Goal: Task Accomplishment & Management: Complete application form

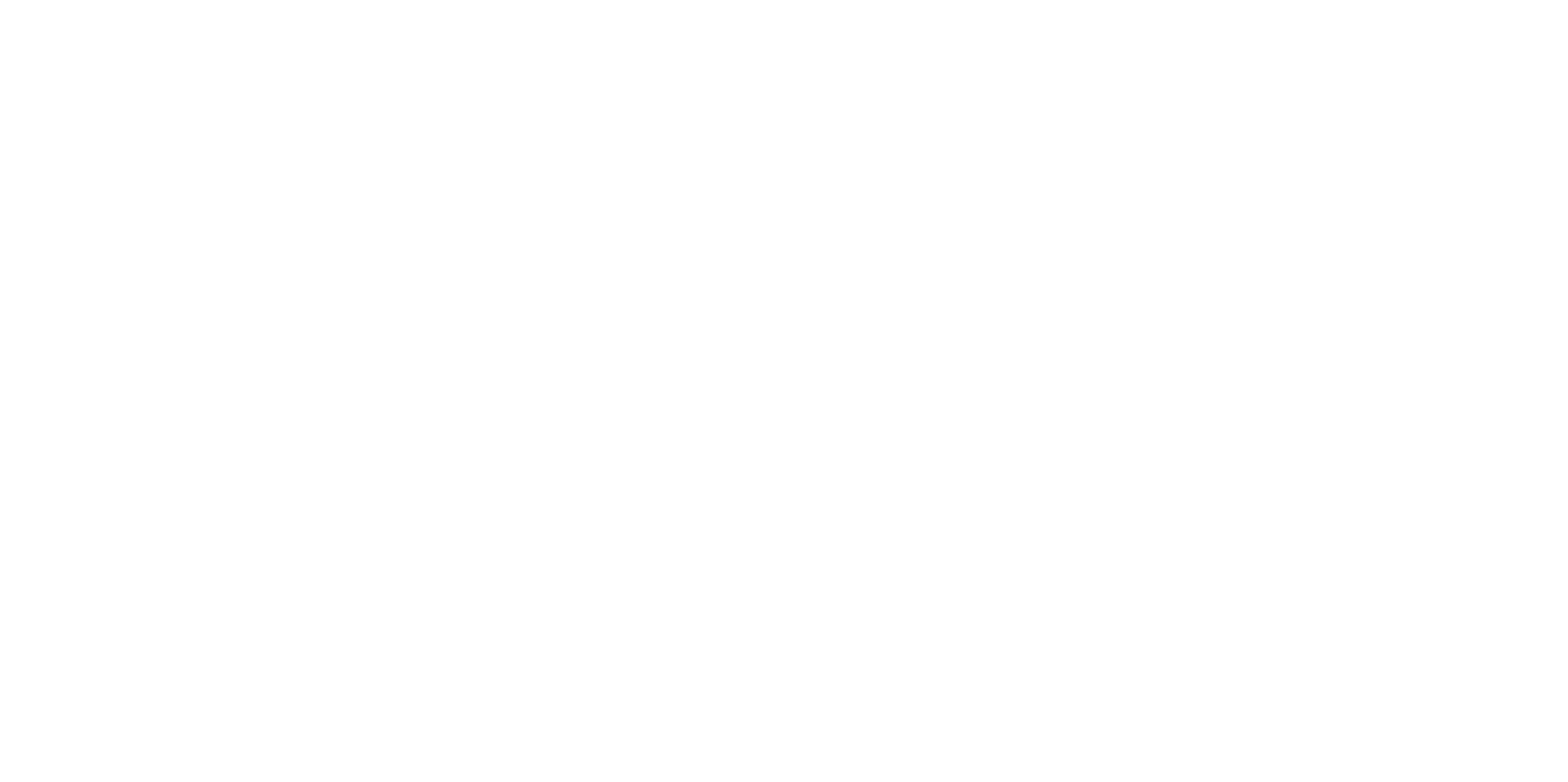
type input "[GEOGRAPHIC_DATA]"
type input "[DEMOGRAPHIC_DATA]"
type input "Government Issued ID"
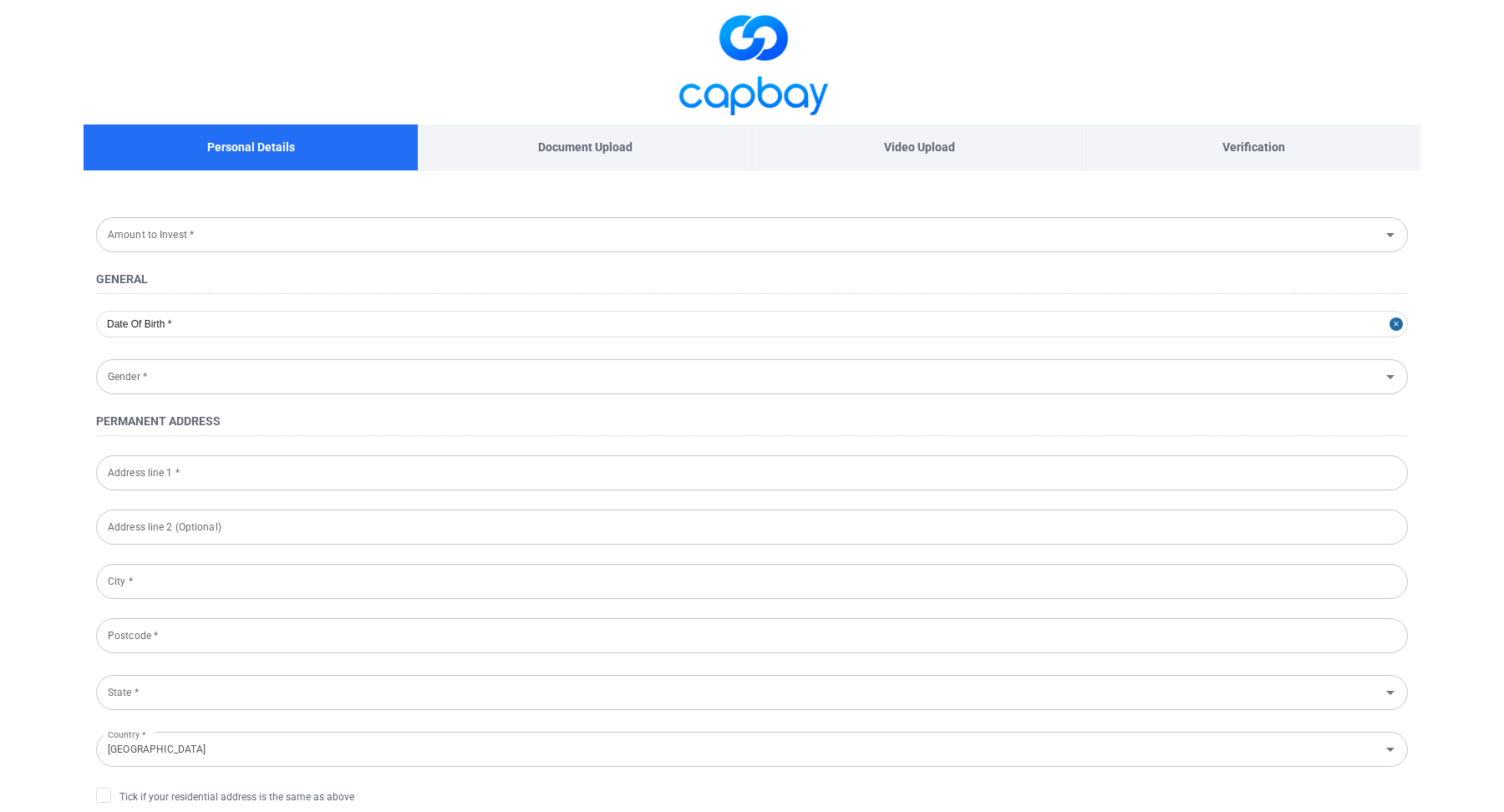
click at [976, 149] on div "Video Upload" at bounding box center [919, 147] width 334 height 46
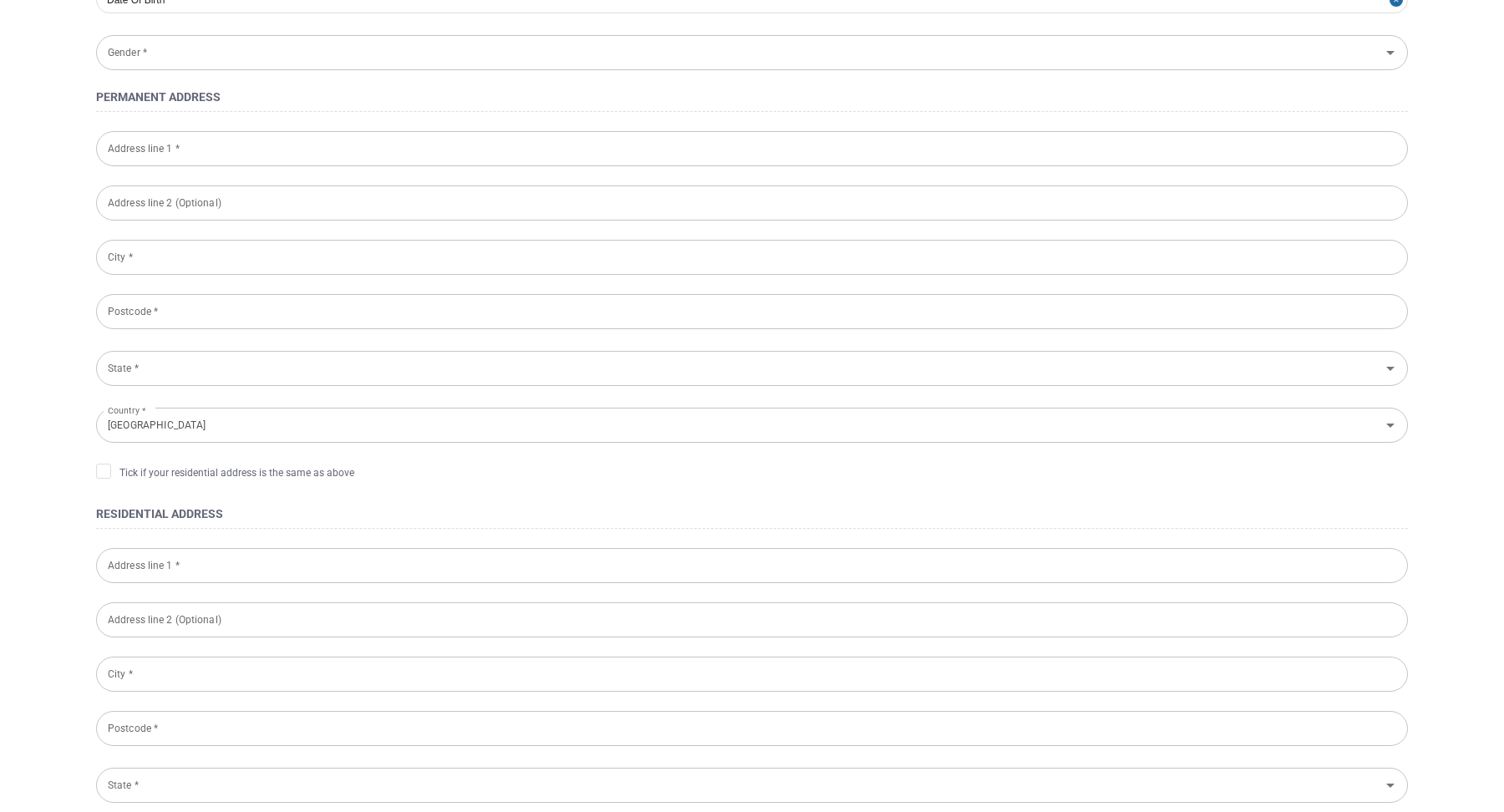
scroll to position [47, 0]
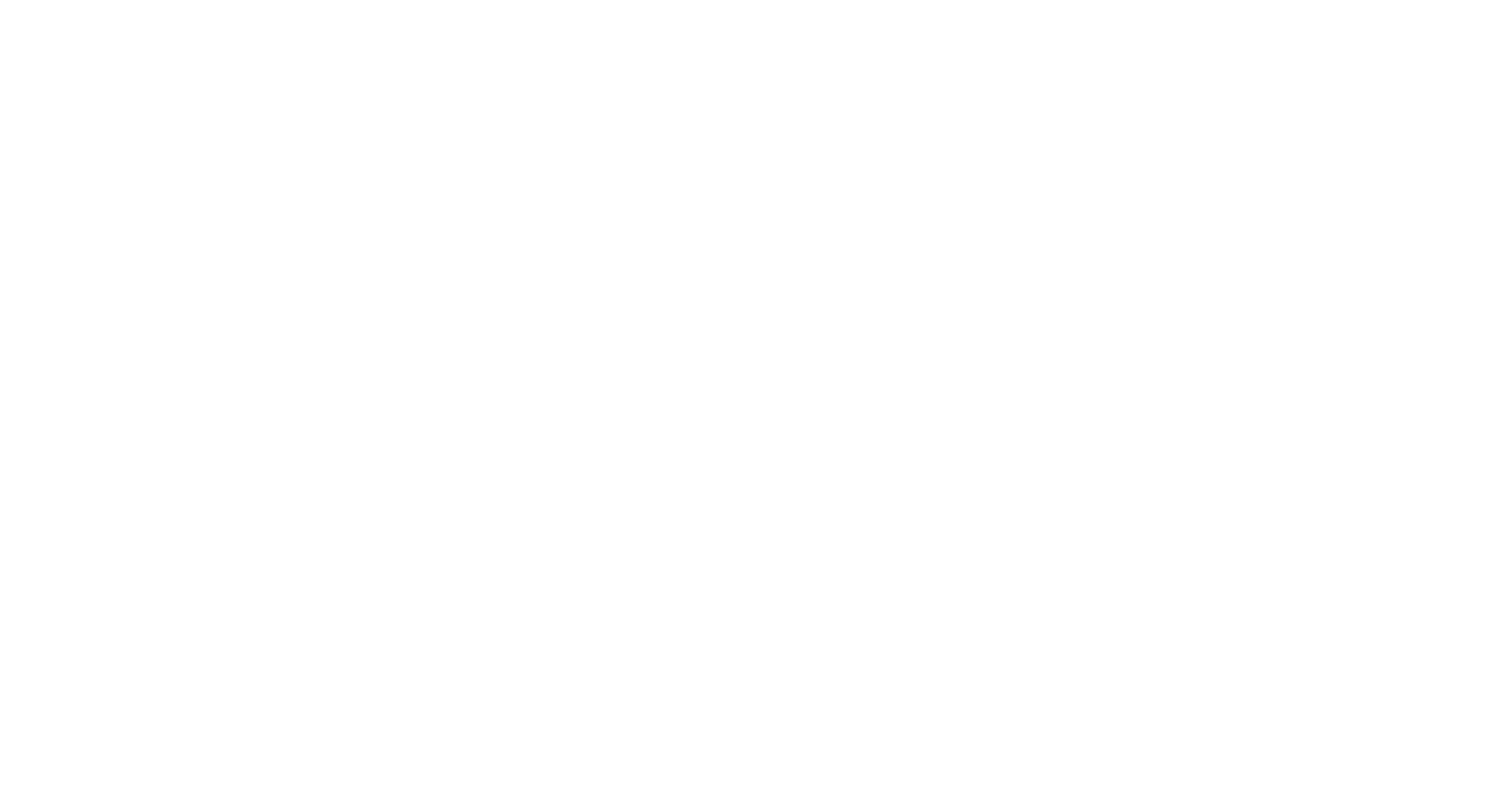
select select "MY"
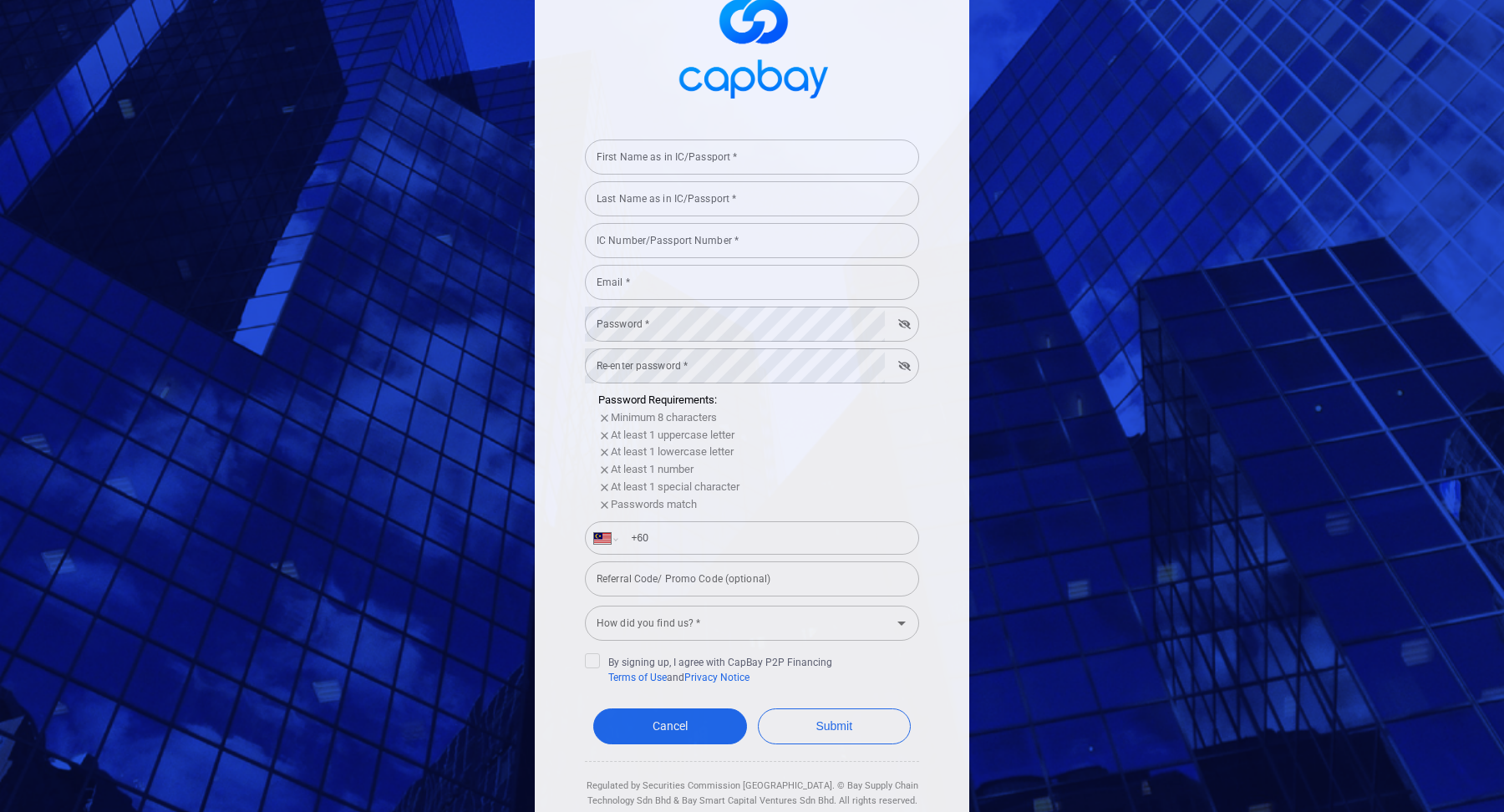
scroll to position [72, 0]
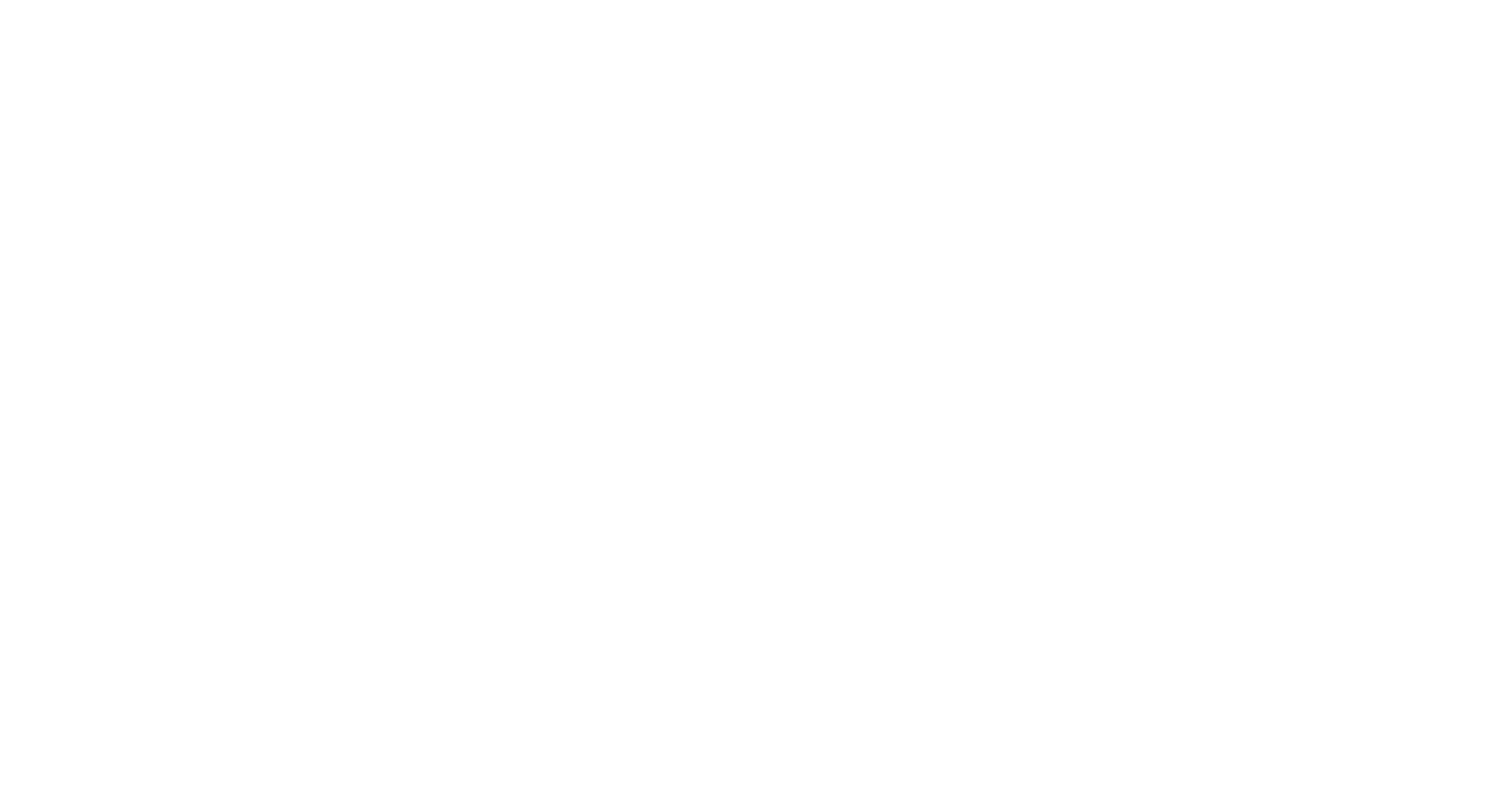
type input "[GEOGRAPHIC_DATA]"
type input "[DEMOGRAPHIC_DATA]"
type input "Government Issued ID"
select select "MY"
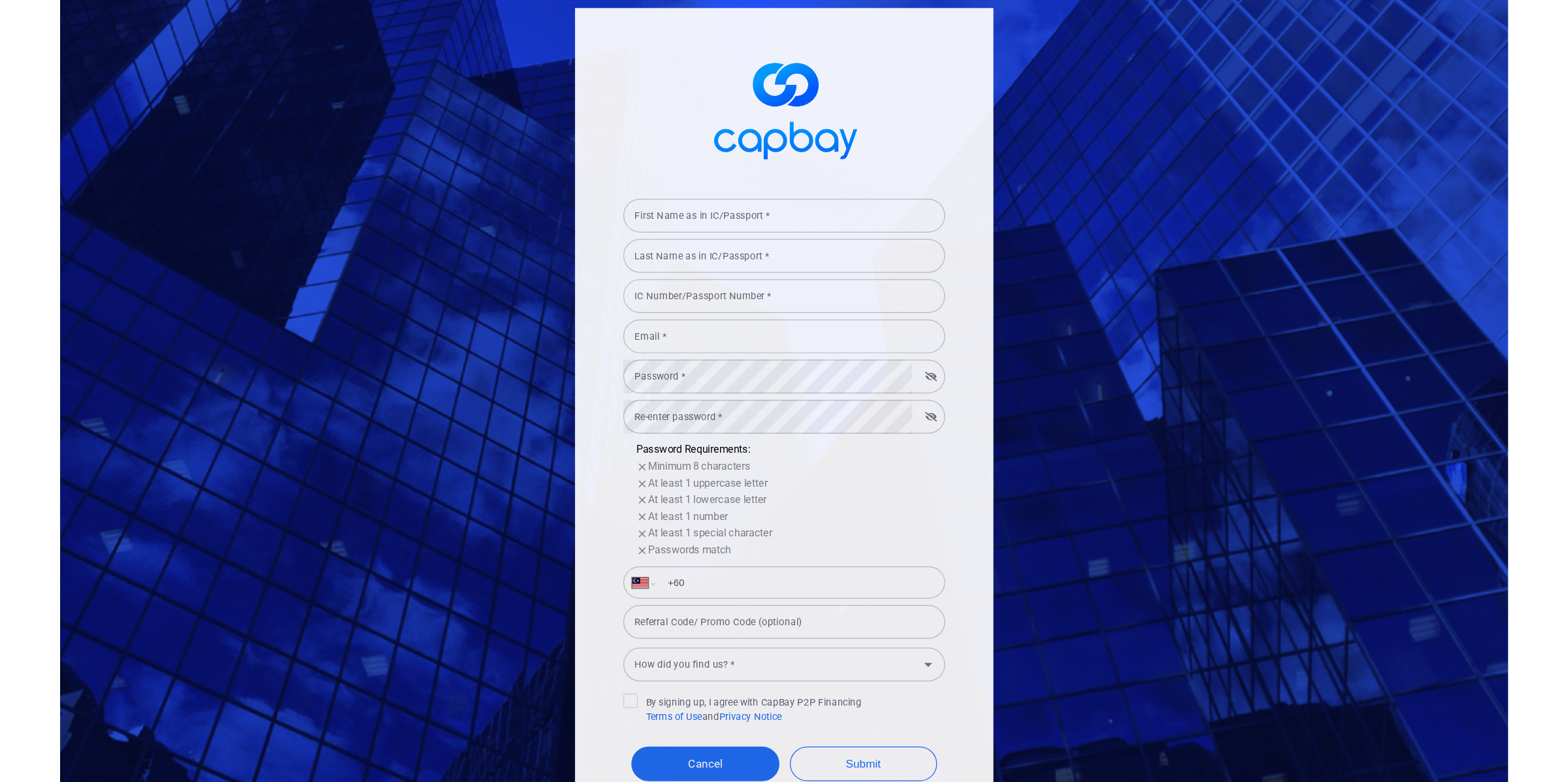
scroll to position [87, 0]
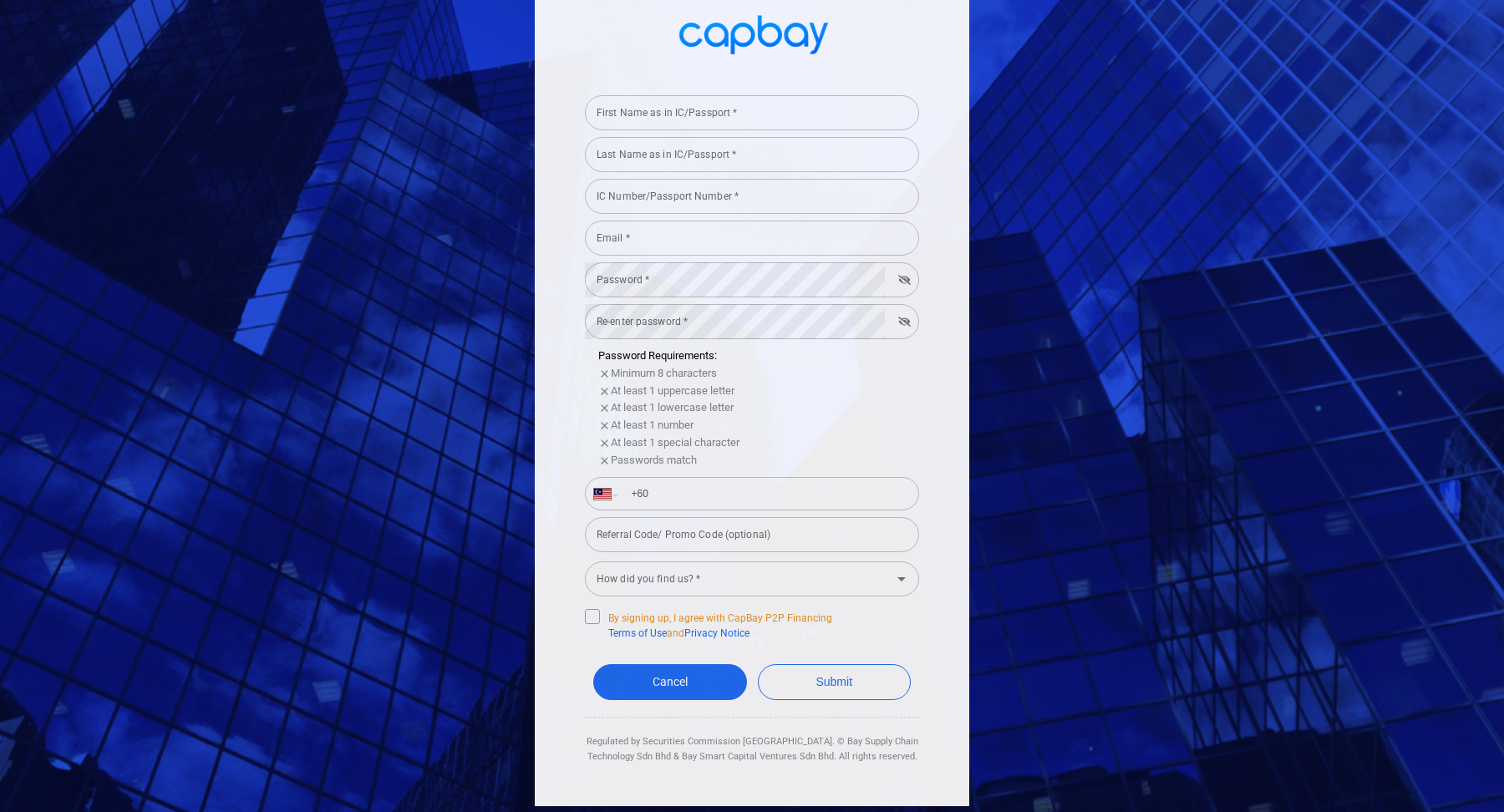
click at [594, 617] on icon at bounding box center [592, 615] width 14 height 14
click at [0, 0] on input "By signing up, I agree with CapBay P2P Financing Terms of Use and Privacy Notice" at bounding box center [0, 0] width 0 height 0
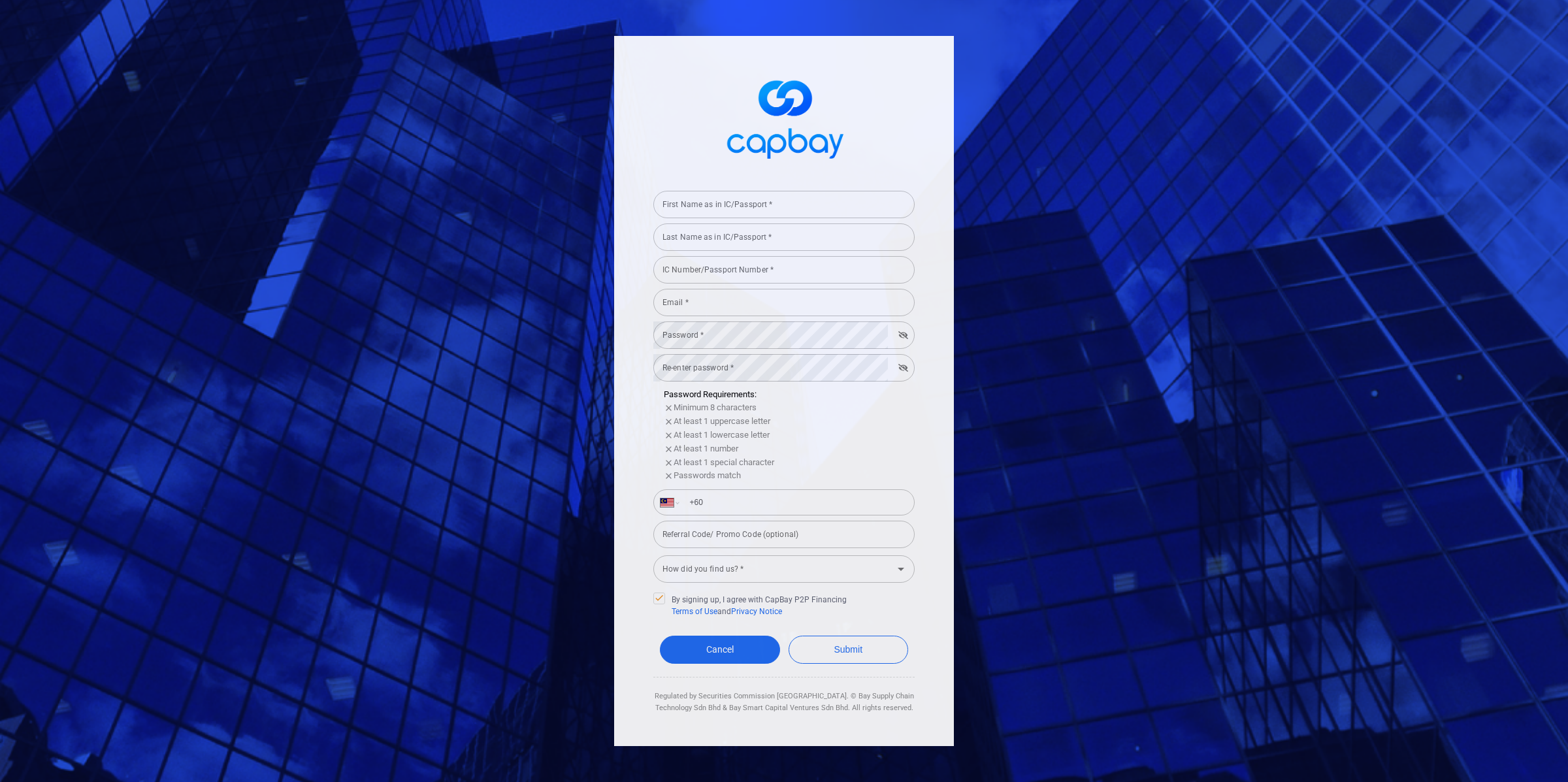
scroll to position [0, 0]
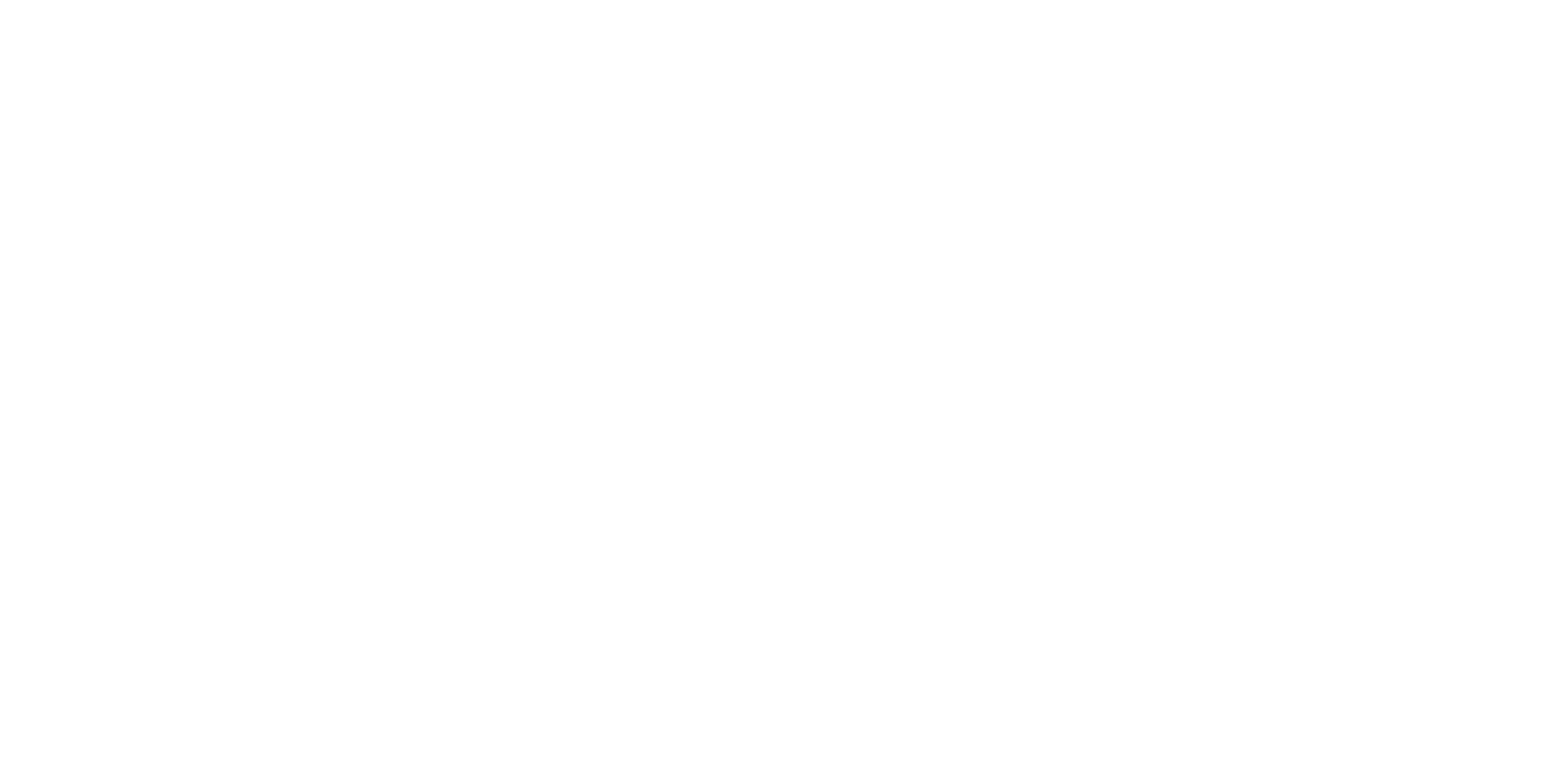
type input "[GEOGRAPHIC_DATA]"
type input "[DEMOGRAPHIC_DATA]"
type input "Government Issued ID"
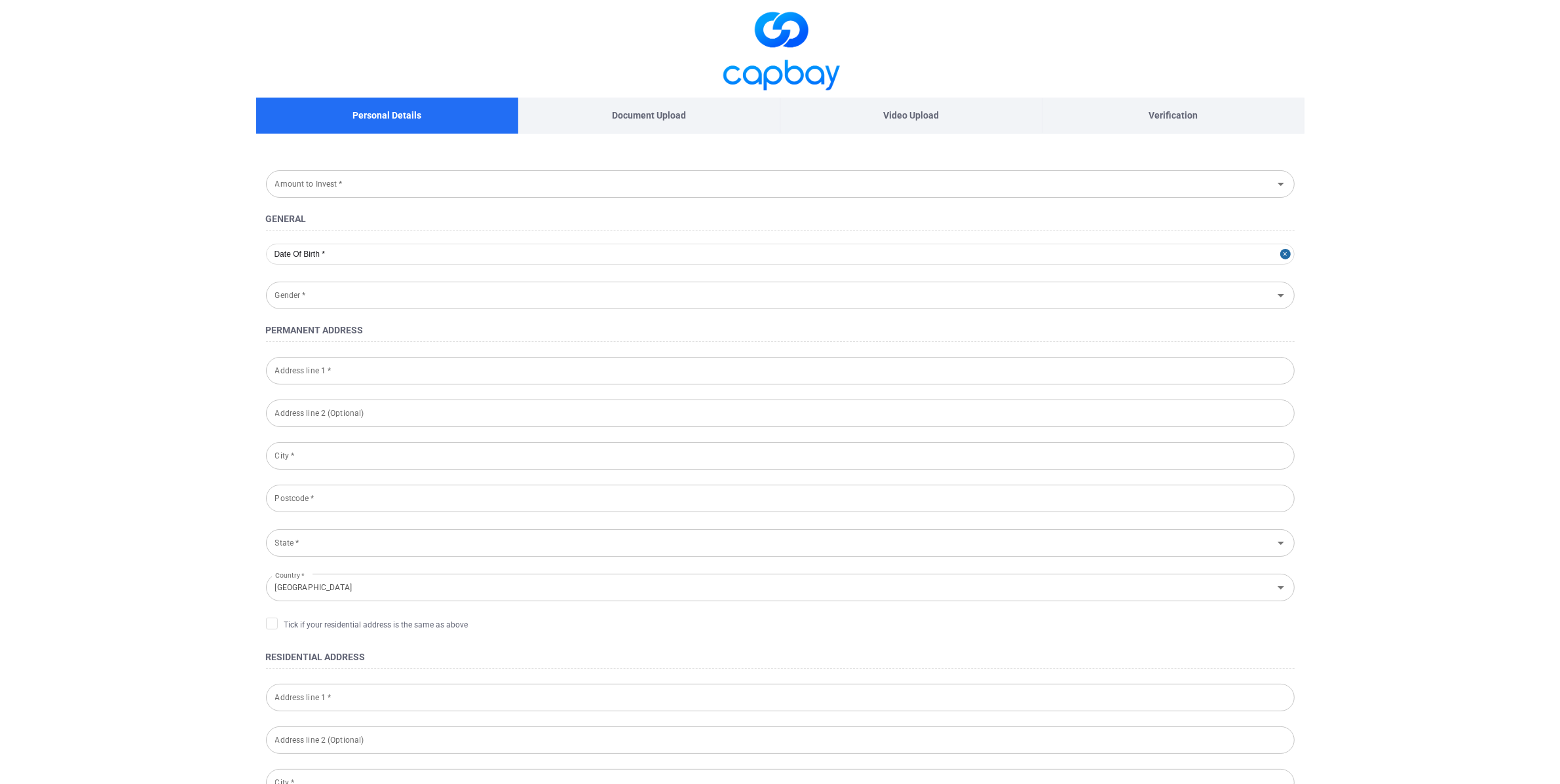
click at [1147, 137] on div "Amount to Invest * Amount to Invest * General Gender * Gender * Permanent Addre…" at bounding box center [781, 650] width 1048 height 1033
click at [589, 177] on input "Amount to Invest *" at bounding box center [769, 184] width 999 height 24
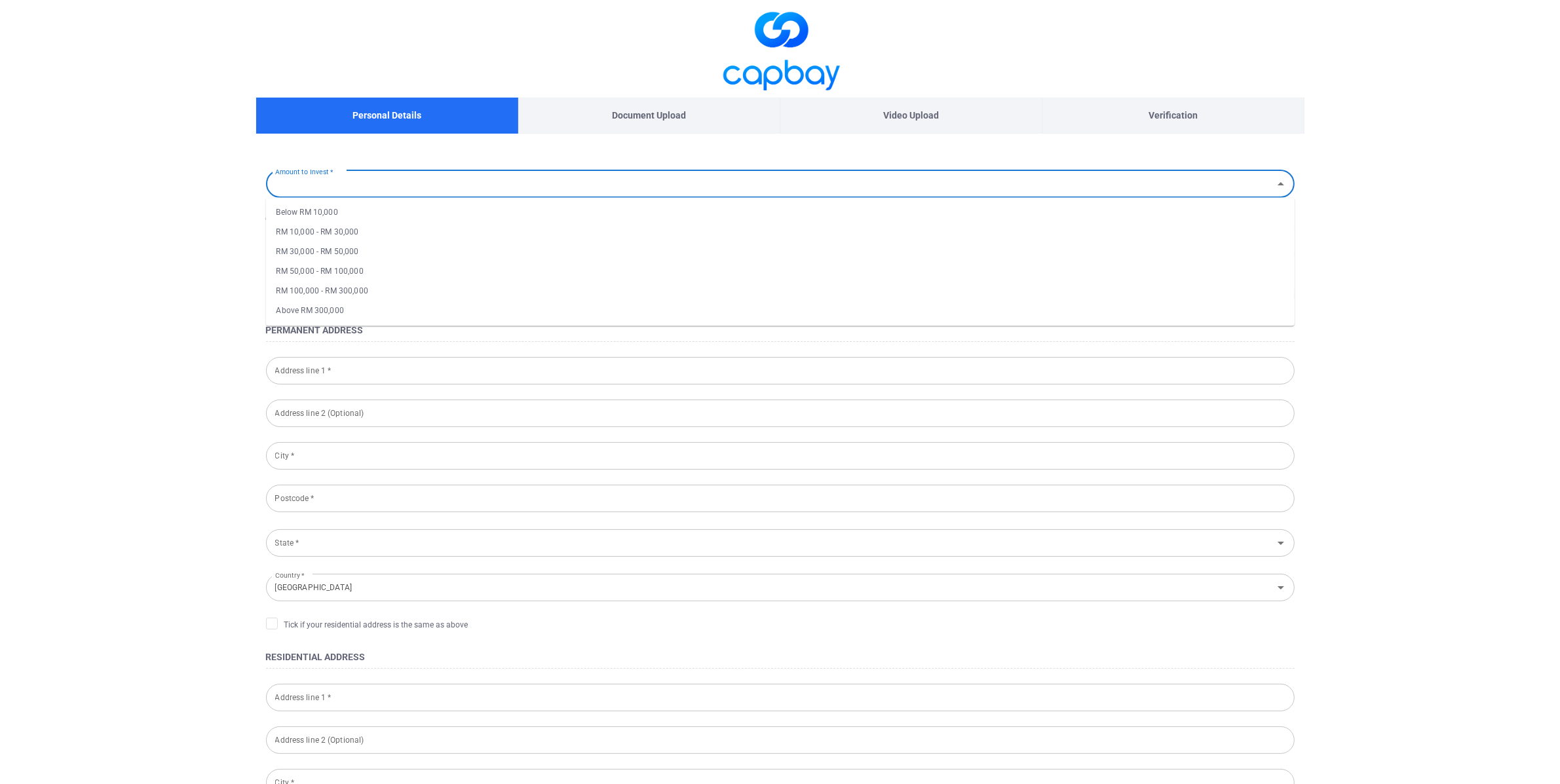
click at [800, 122] on div "Video Upload" at bounding box center [911, 115] width 262 height 36
